Goal: Task Accomplishment & Management: Manage account settings

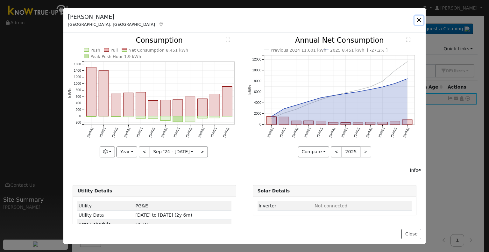
click at [417, 17] on button "button" at bounding box center [418, 20] width 9 height 9
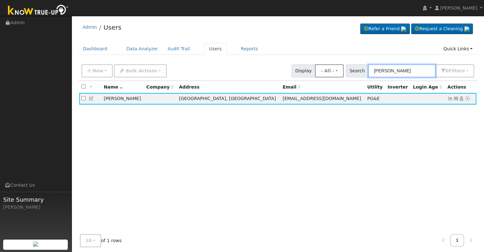
drag, startPoint x: 424, startPoint y: 67, endPoint x: 337, endPoint y: 68, distance: 86.9
click at [337, 68] on div "New Add User Quick Add Quick Connect Quick Convert Lead Bulk Actions Send Email…" at bounding box center [277, 69] width 395 height 15
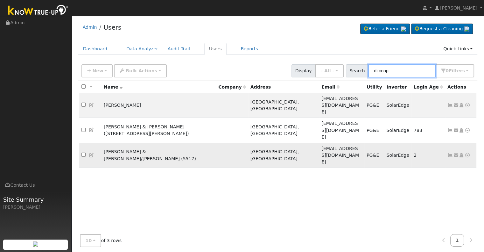
type input "di coop"
click at [449, 153] on icon at bounding box center [450, 155] width 6 height 4
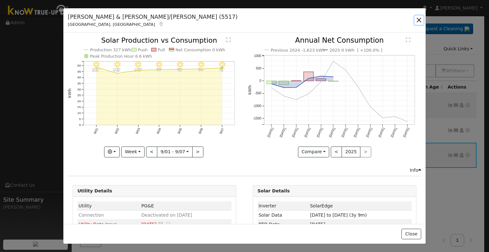
click at [418, 20] on button "button" at bounding box center [418, 20] width 9 height 9
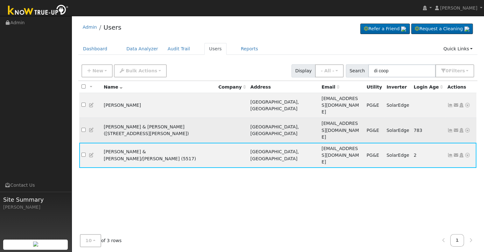
click at [449, 128] on icon at bounding box center [450, 130] width 6 height 4
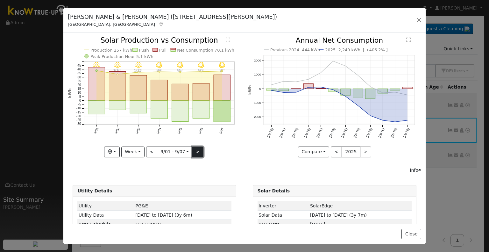
click at [196, 151] on button ">" at bounding box center [197, 151] width 11 height 11
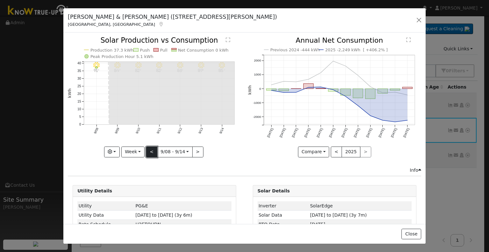
click at [149, 149] on button "<" at bounding box center [151, 151] width 11 height 11
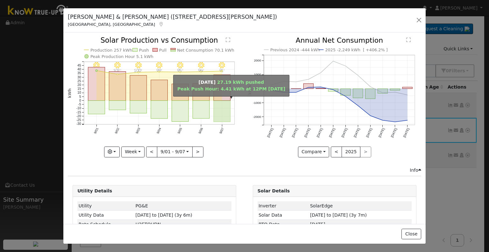
click at [216, 103] on rect "onclick=""" at bounding box center [221, 111] width 17 height 21
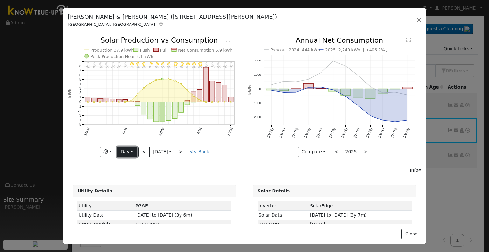
click at [129, 147] on button "Day" at bounding box center [127, 151] width 20 height 11
click at [130, 181] on link "Month" at bounding box center [139, 182] width 44 height 9
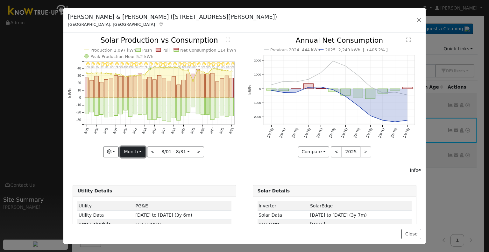
click at [130, 150] on button "Month" at bounding box center [132, 151] width 25 height 11
click at [140, 190] on link "Year" at bounding box center [143, 191] width 44 height 9
type input "[DATE]"
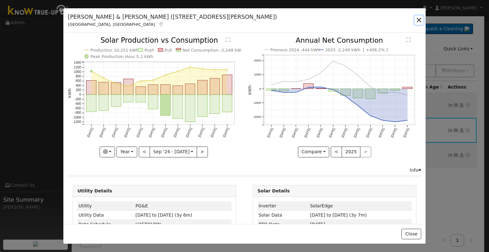
click at [419, 21] on button "button" at bounding box center [418, 20] width 9 height 9
